Goal: Ask a question

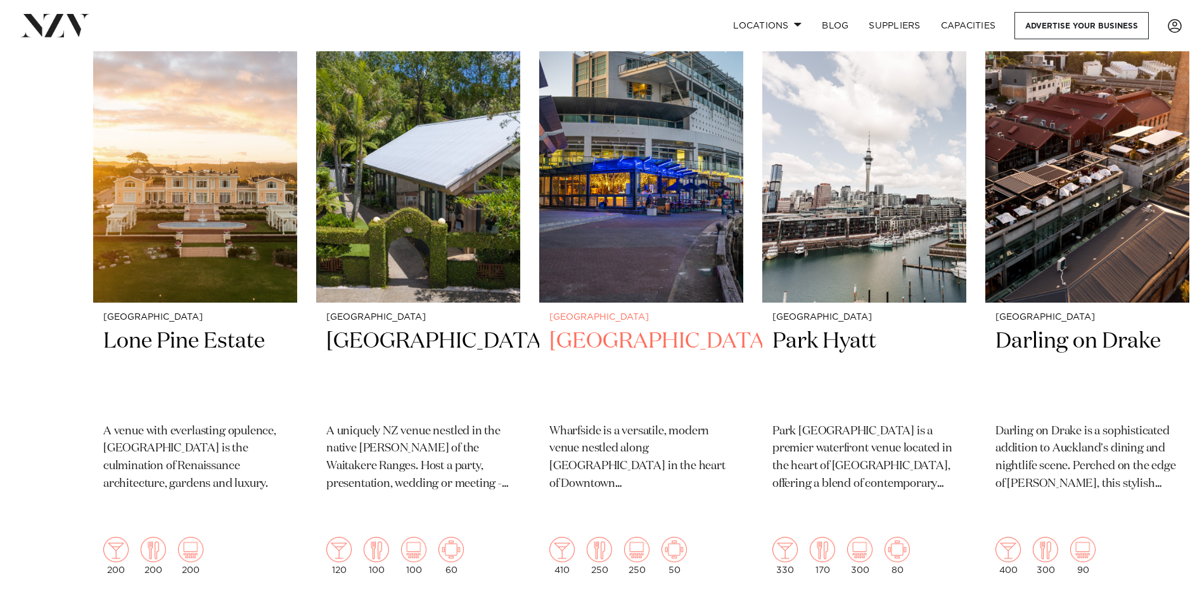
scroll to position [443, 0]
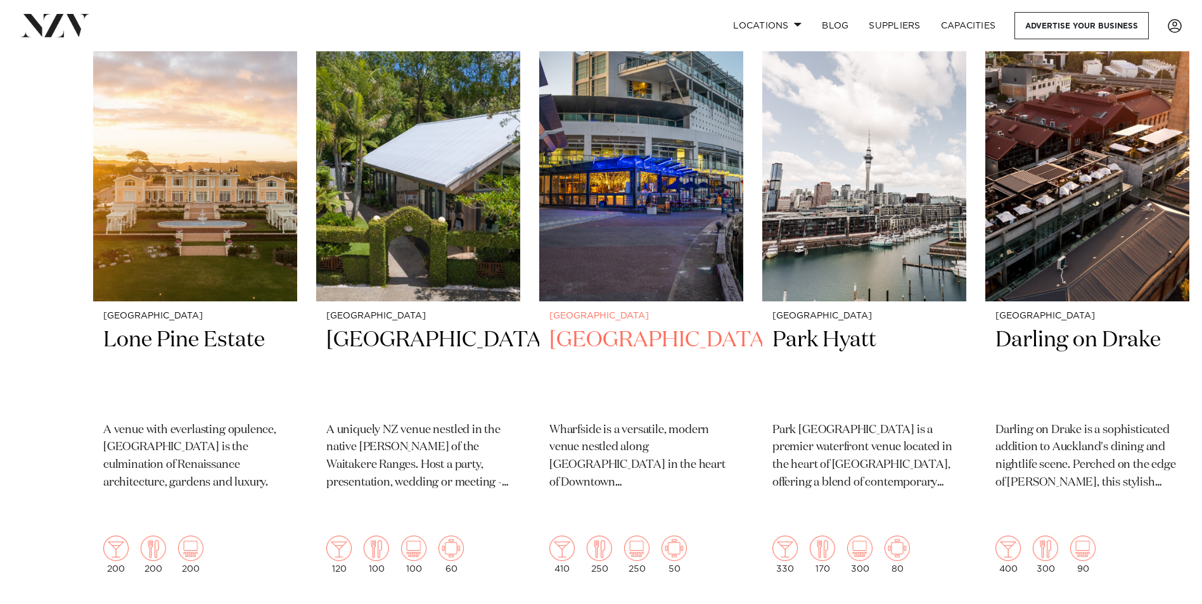
click at [675, 344] on h2 "[GEOGRAPHIC_DATA]" at bounding box center [641, 369] width 184 height 86
click at [645, 339] on h2 "[GEOGRAPHIC_DATA]" at bounding box center [641, 369] width 184 height 86
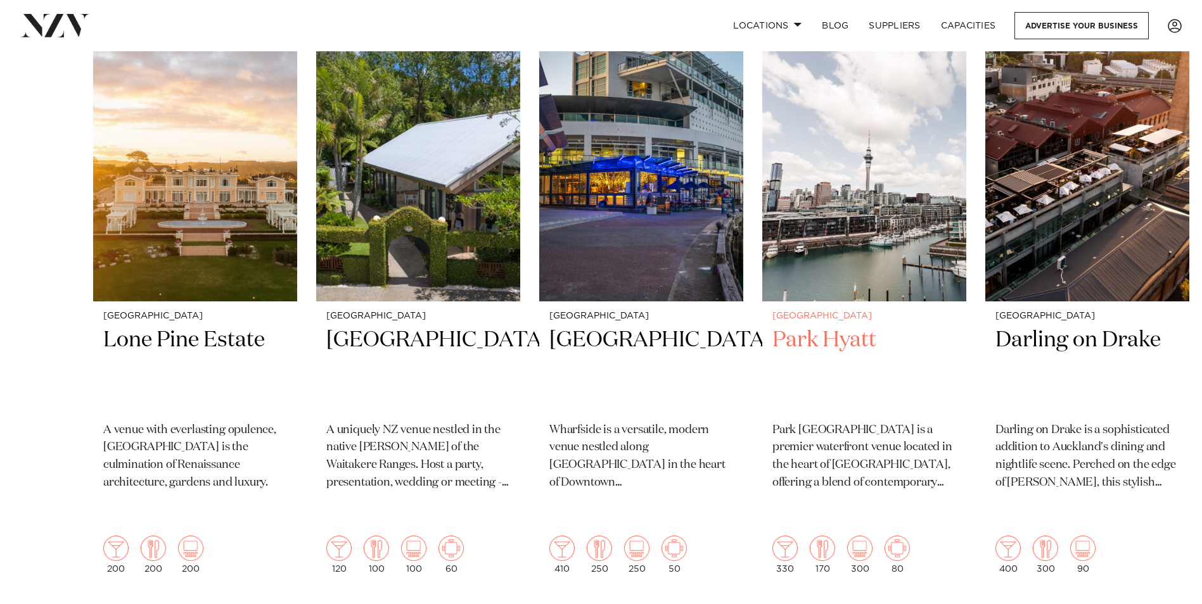
click at [848, 346] on h2 "Park Hyatt" at bounding box center [864, 369] width 184 height 86
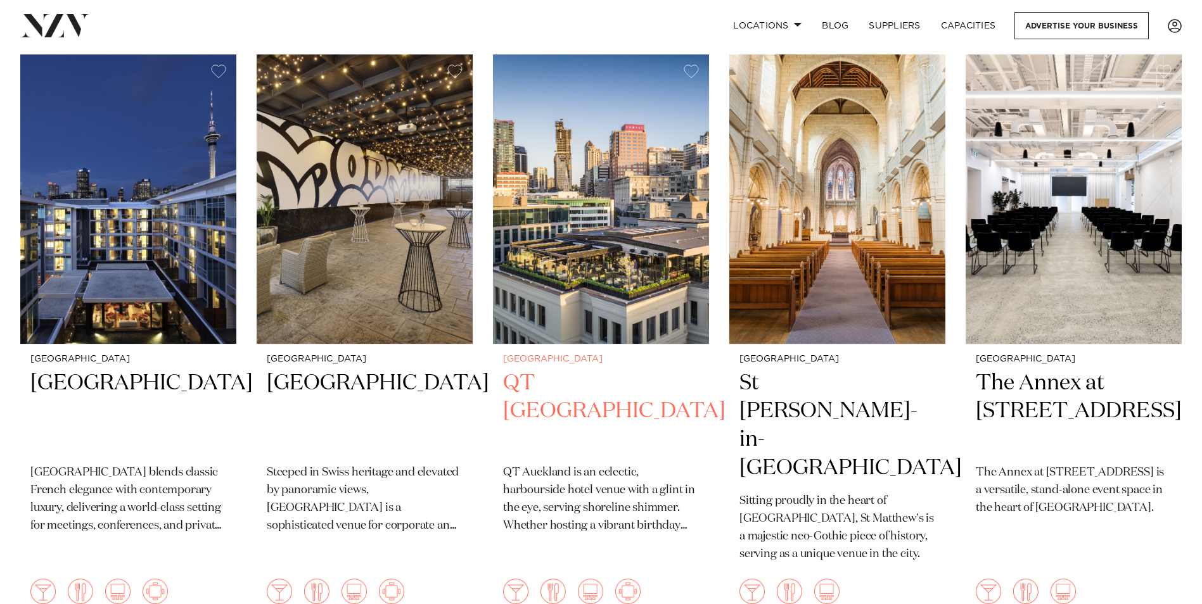
scroll to position [317, 0]
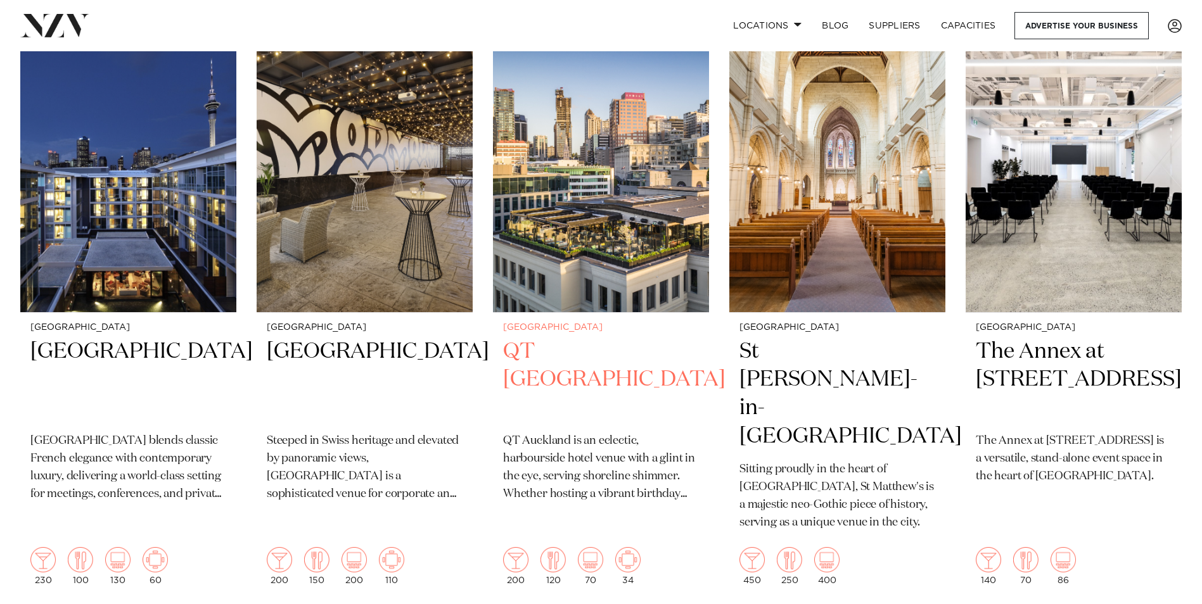
click at [614, 357] on h2 "QT Auckland" at bounding box center [601, 381] width 196 height 86
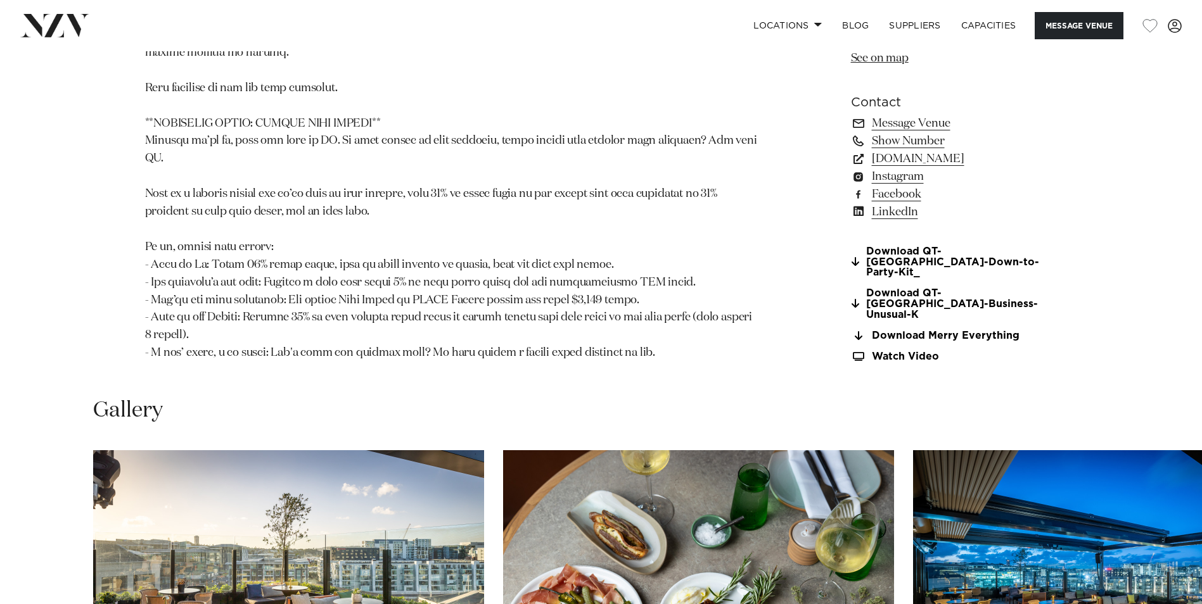
scroll to position [1457, 0]
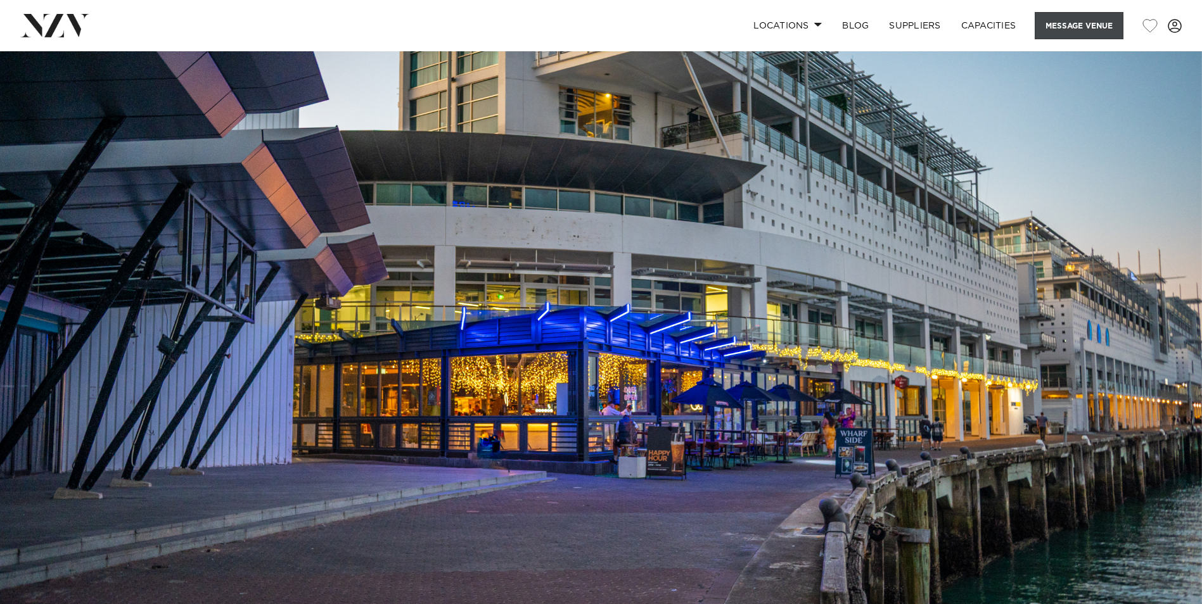
click at [1068, 25] on button "Message Venue" at bounding box center [1079, 25] width 89 height 27
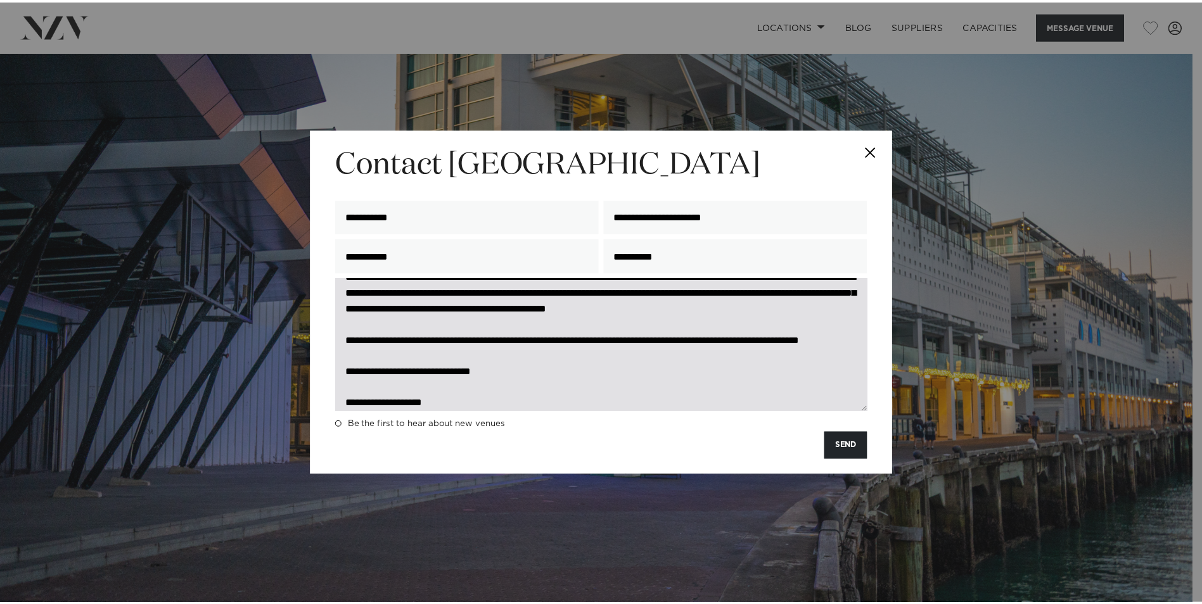
scroll to position [94, 0]
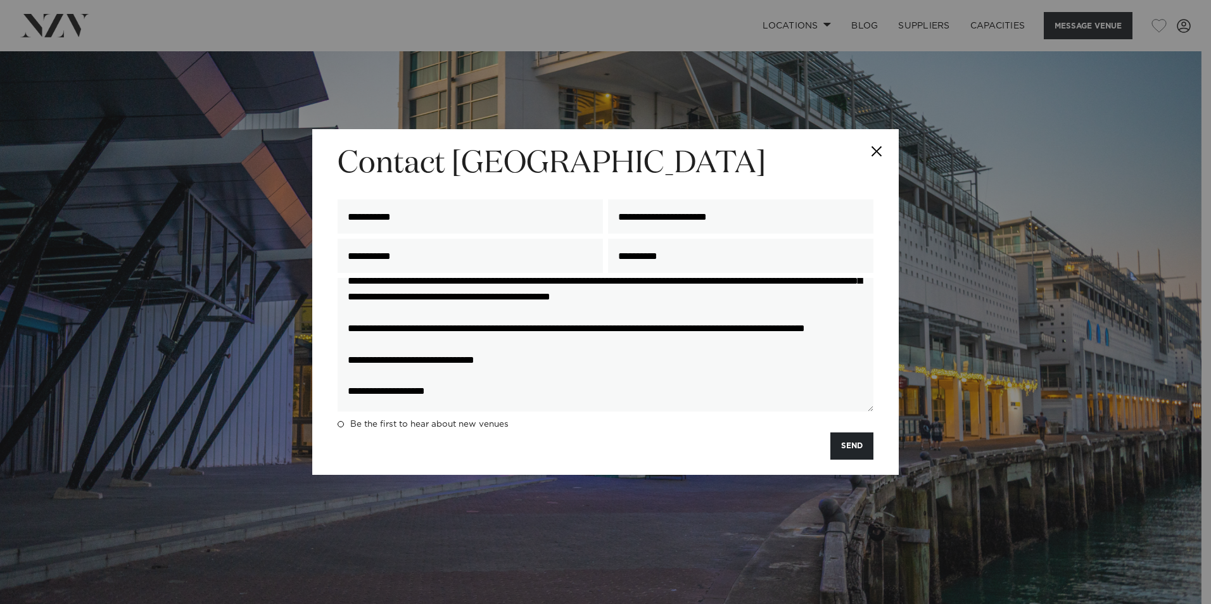
click at [850, 448] on button "SEND" at bounding box center [852, 446] width 43 height 27
click at [879, 146] on button "Close" at bounding box center [877, 151] width 44 height 44
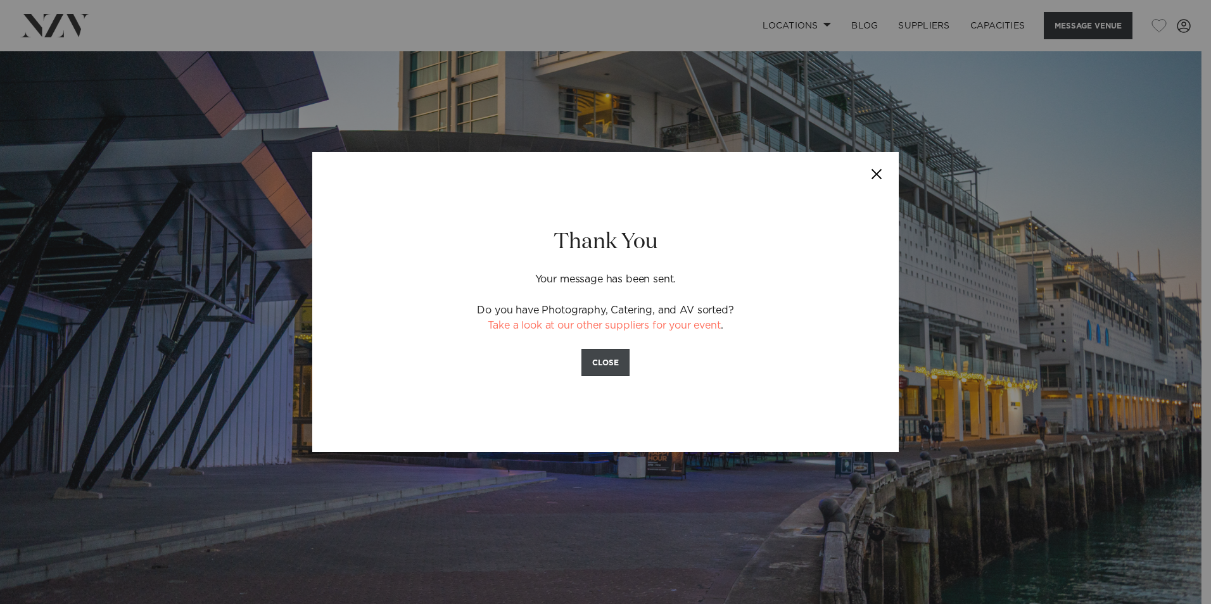
click at [614, 365] on button "CLOSE" at bounding box center [606, 362] width 48 height 27
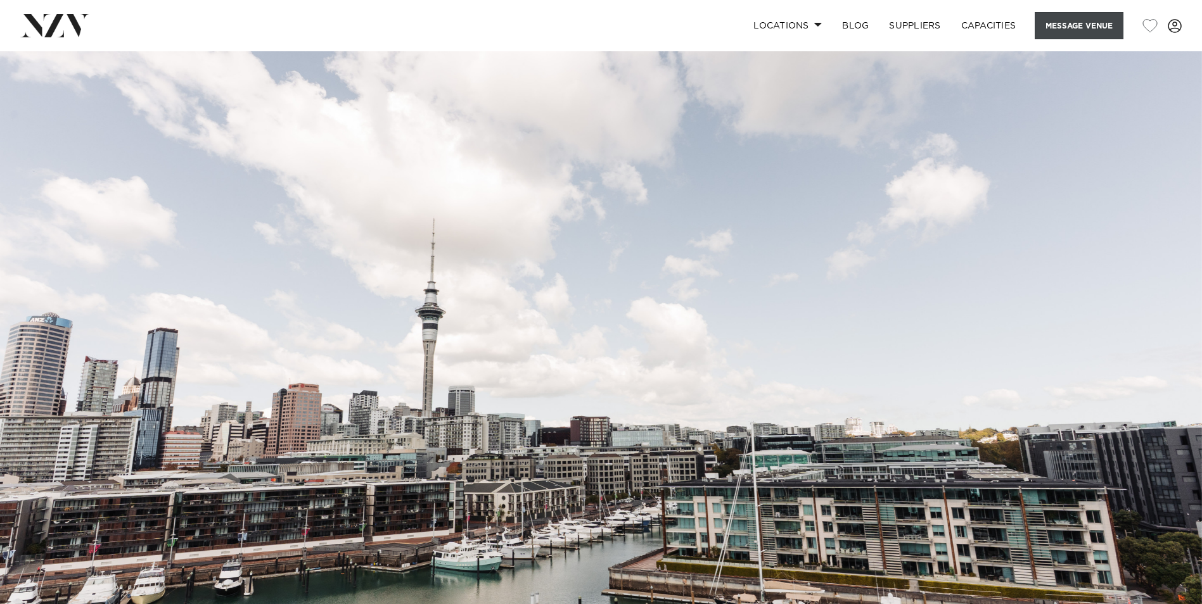
click at [1061, 21] on button "Message Venue" at bounding box center [1079, 25] width 89 height 27
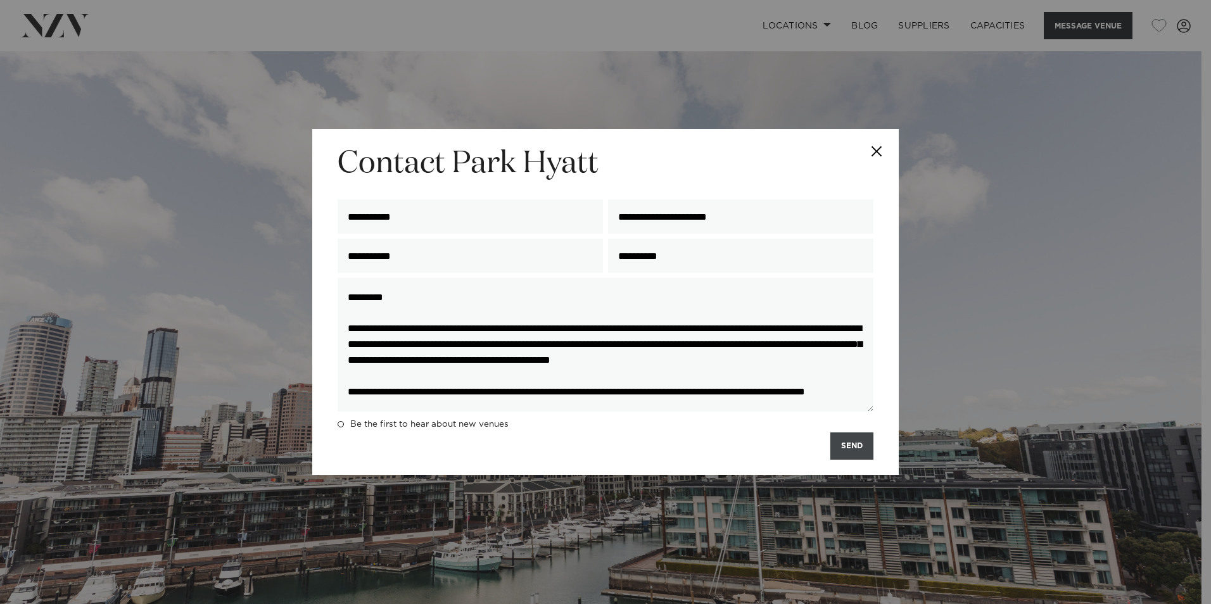
click at [860, 449] on button "SEND" at bounding box center [852, 446] width 43 height 27
click at [261, 317] on div "**********" at bounding box center [605, 302] width 1211 height 604
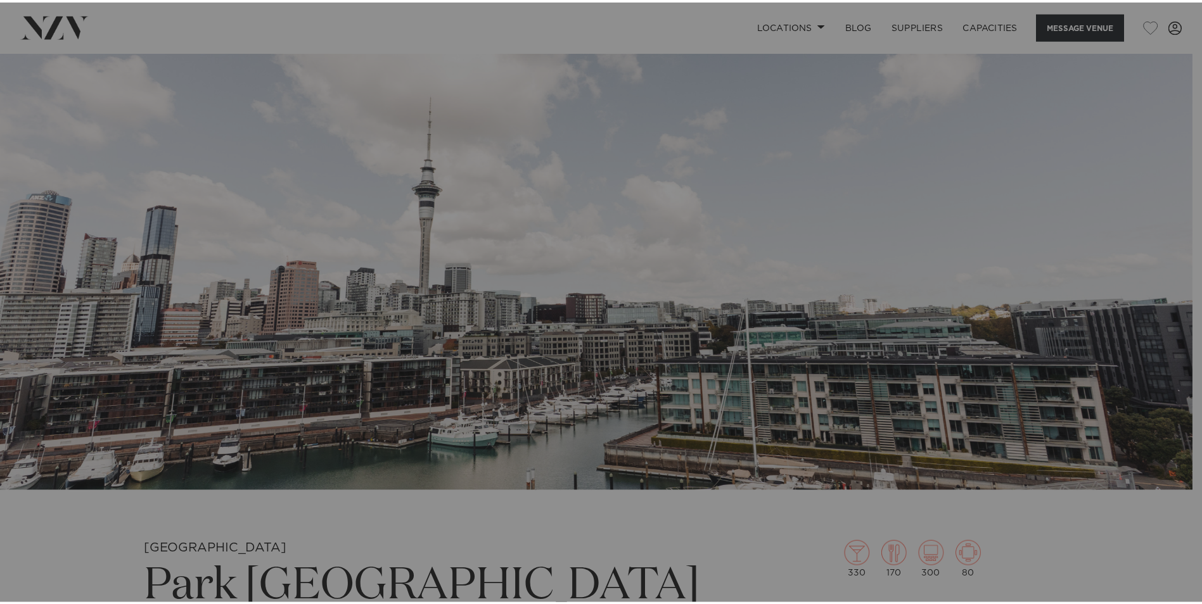
scroll to position [190, 0]
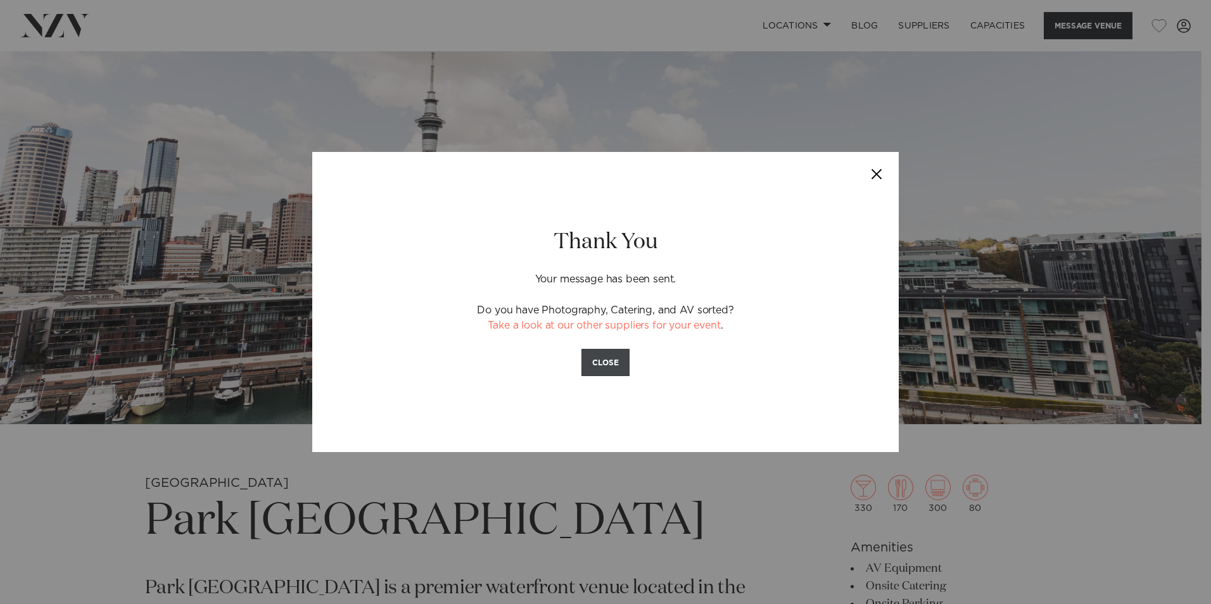
click at [602, 360] on button "CLOSE" at bounding box center [606, 362] width 48 height 27
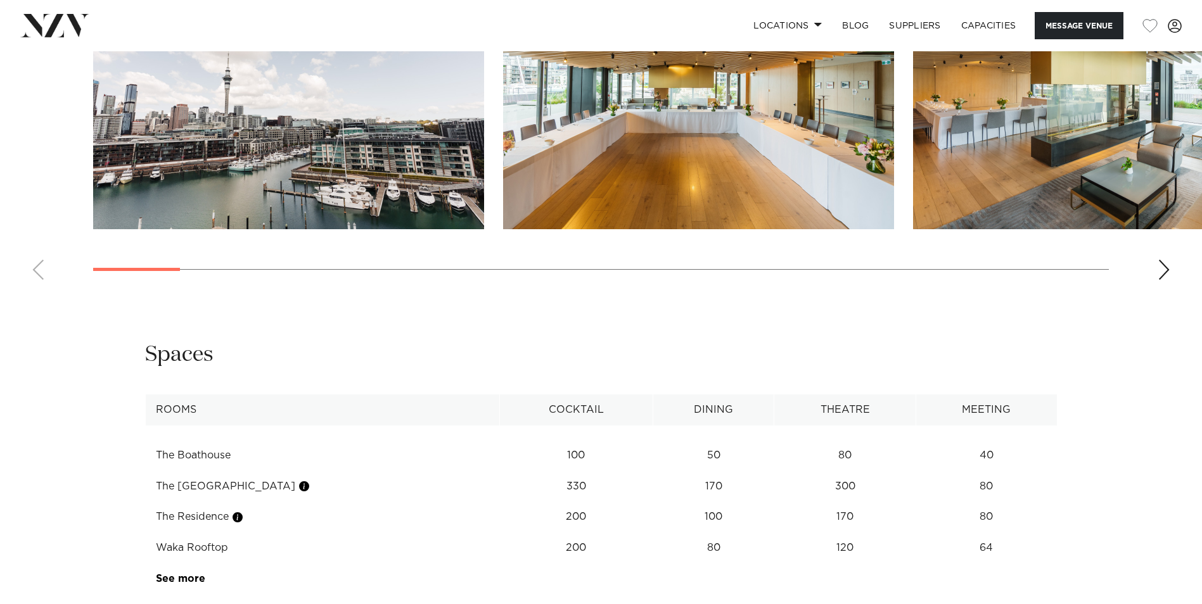
scroll to position [1774, 0]
